Goal: Information Seeking & Learning: Learn about a topic

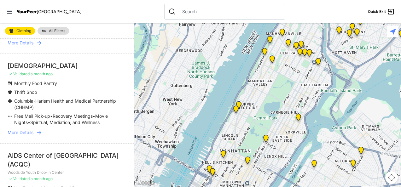
scroll to position [432, 0]
click at [236, 108] on img at bounding box center [236, 110] width 13 height 15
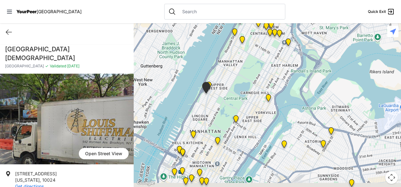
drag, startPoint x: 235, startPoint y: 145, endPoint x: 217, endPoint y: 96, distance: 52.1
click at [218, 99] on div at bounding box center [268, 105] width 268 height 164
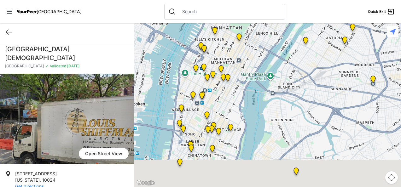
drag, startPoint x: 198, startPoint y: 130, endPoint x: 238, endPoint y: 65, distance: 76.4
click at [238, 65] on div at bounding box center [268, 105] width 268 height 164
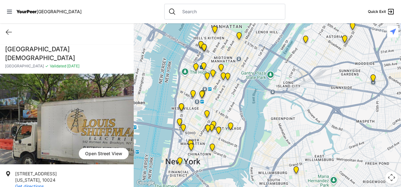
click at [181, 160] on img "Main Office" at bounding box center [180, 162] width 13 height 15
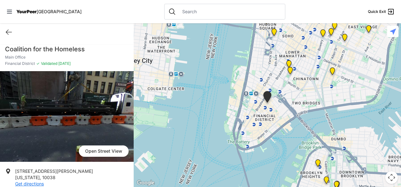
click at [289, 63] on img "Tribeca Campus/New York City Rescue Mission" at bounding box center [289, 65] width 13 height 15
